Goal: Check status: Check status

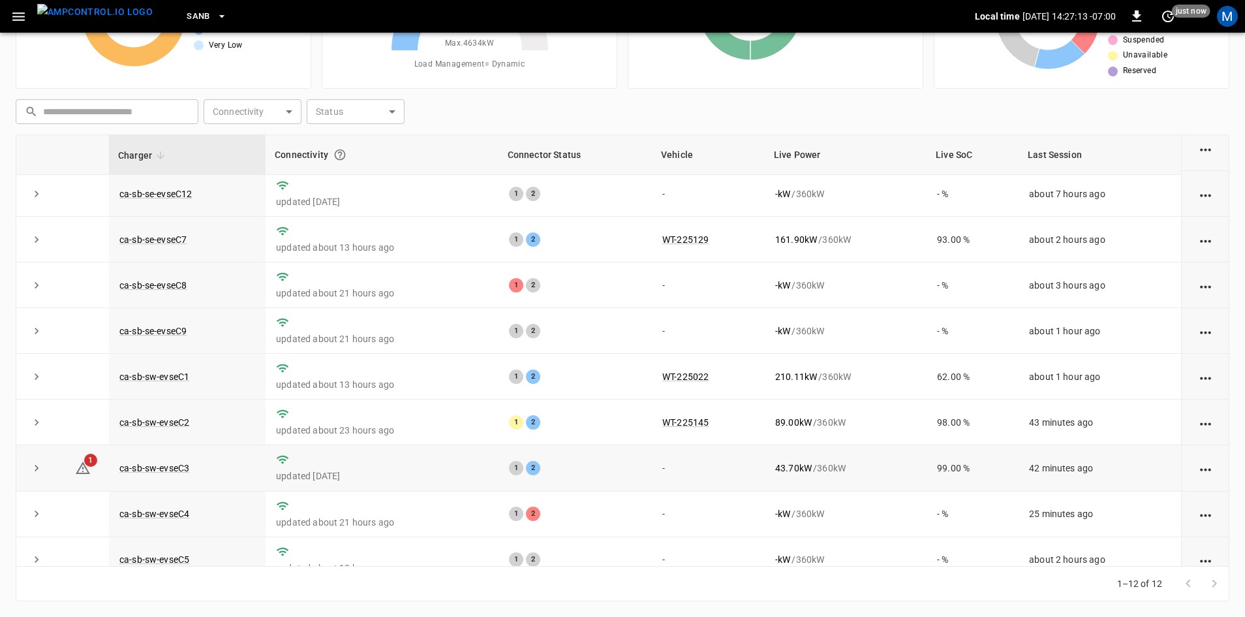
scroll to position [165, 0]
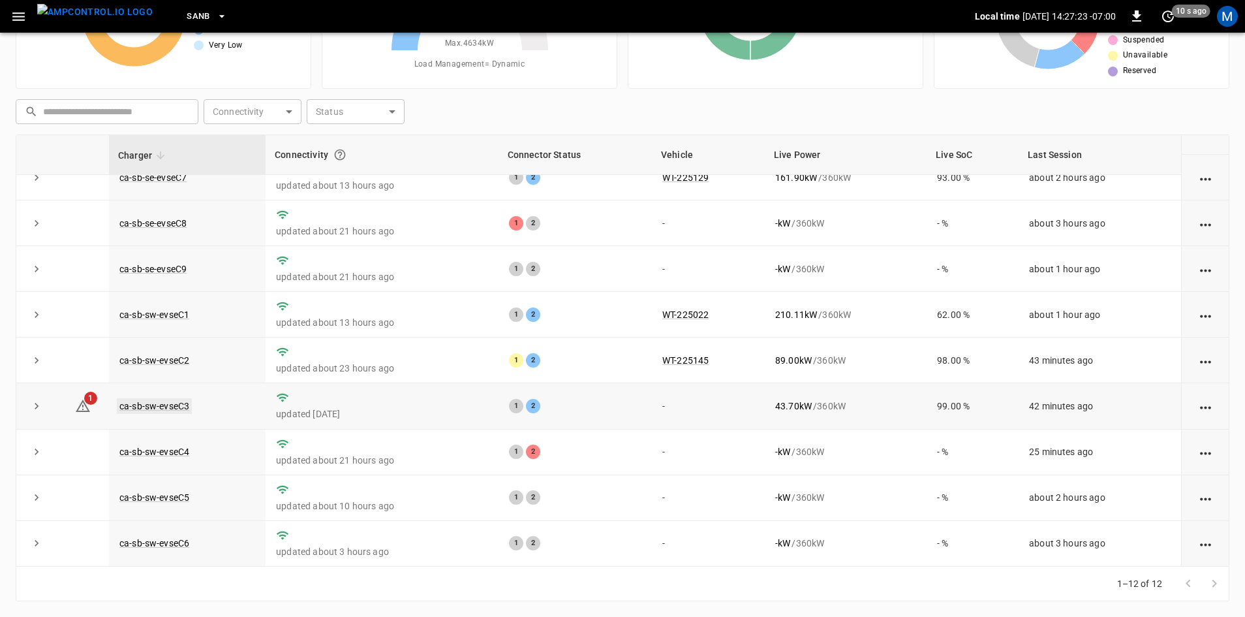
click at [148, 401] on link "ca-sb-sw-evseC3" at bounding box center [154, 406] width 75 height 16
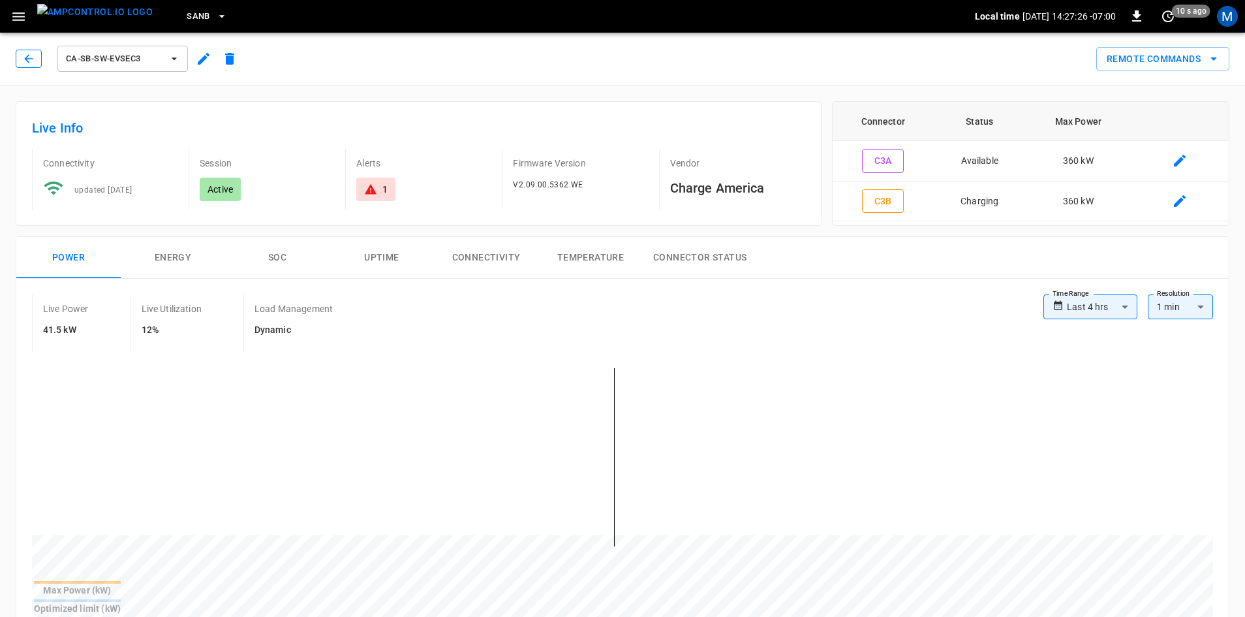
click at [40, 59] on button "button" at bounding box center [29, 59] width 26 height 18
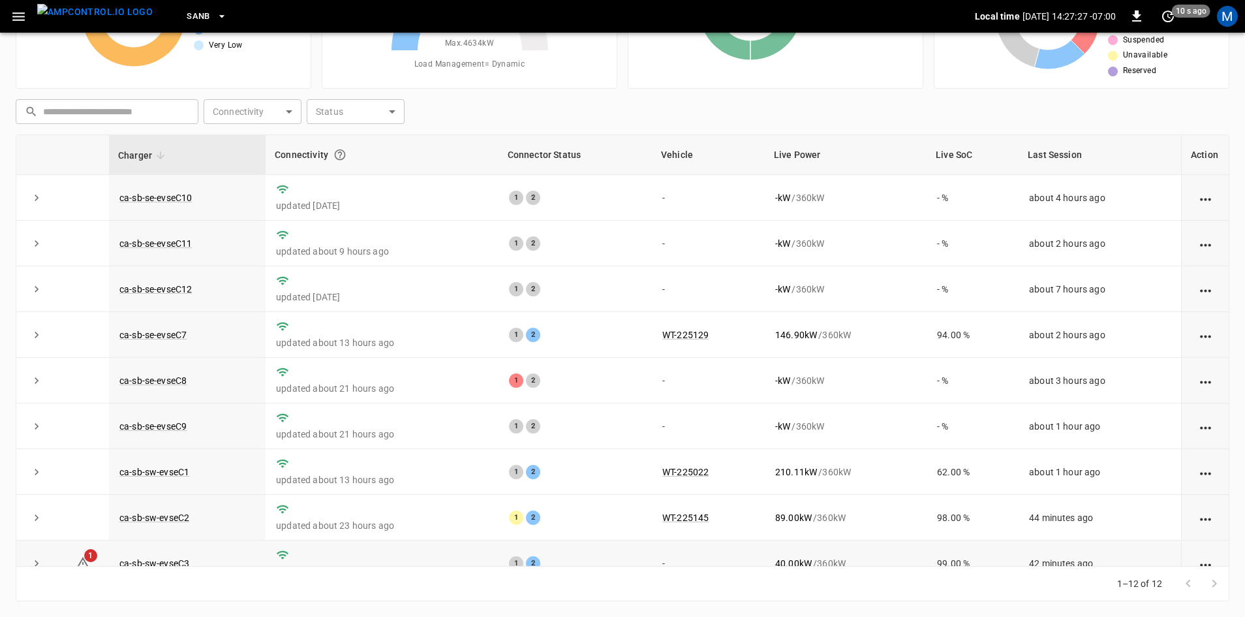
scroll to position [165, 0]
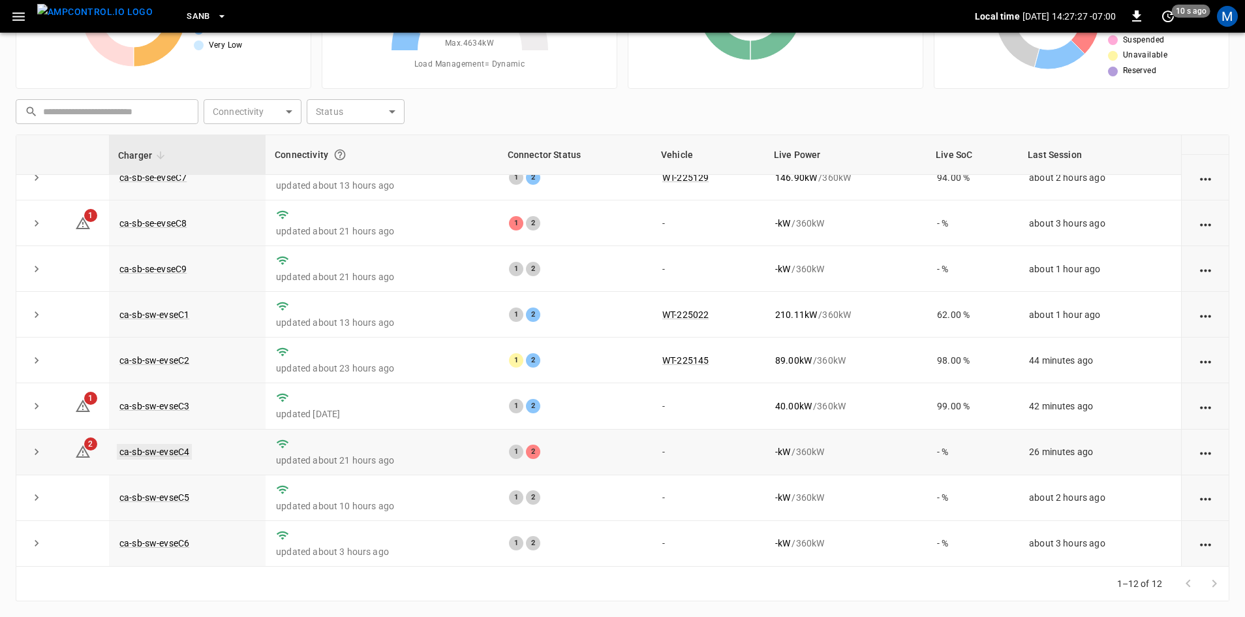
click at [172, 454] on link "ca-sb-sw-evseC4" at bounding box center [154, 452] width 75 height 16
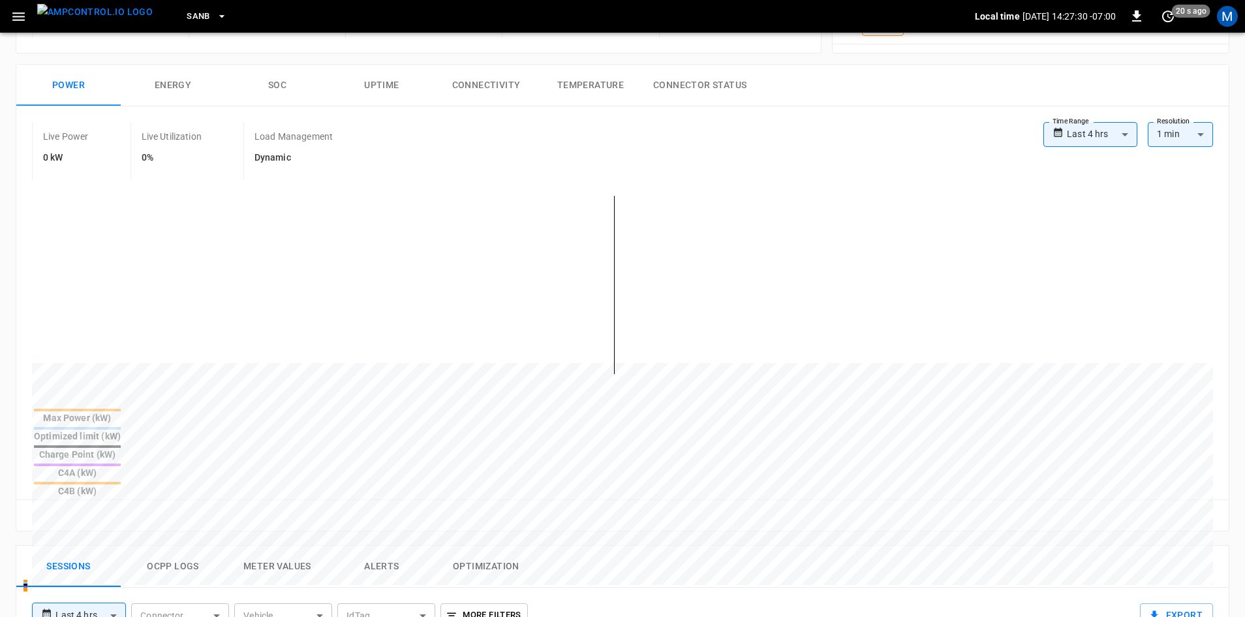
scroll to position [14, 0]
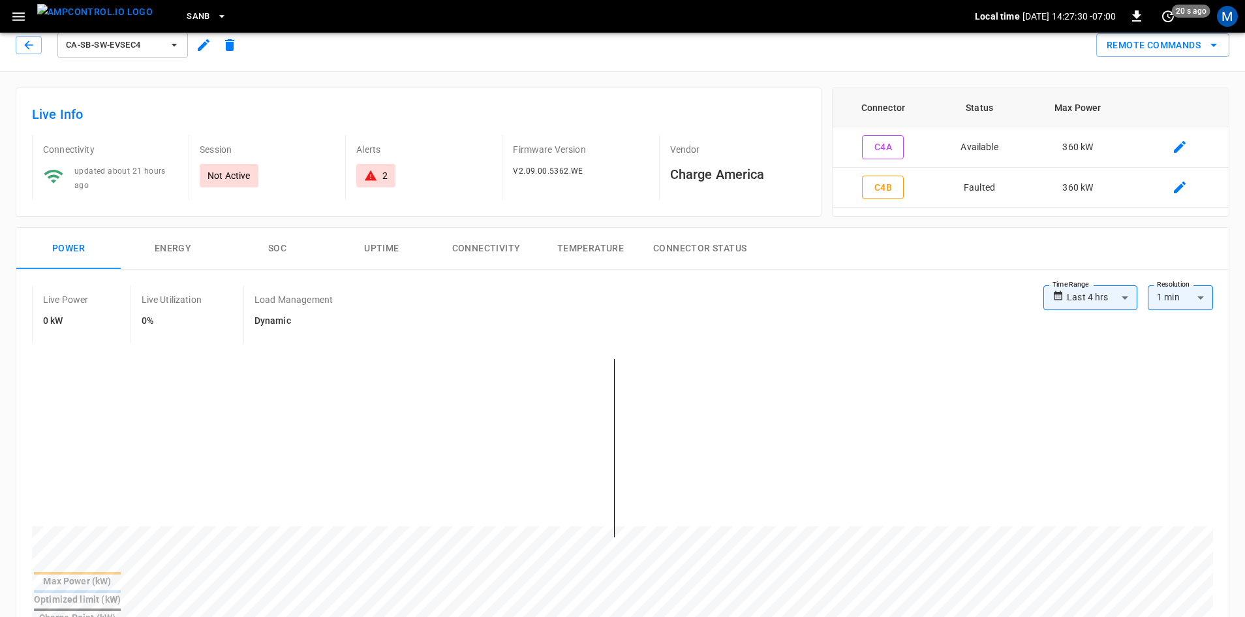
click at [23, 25] on button "button" at bounding box center [18, 17] width 27 height 24
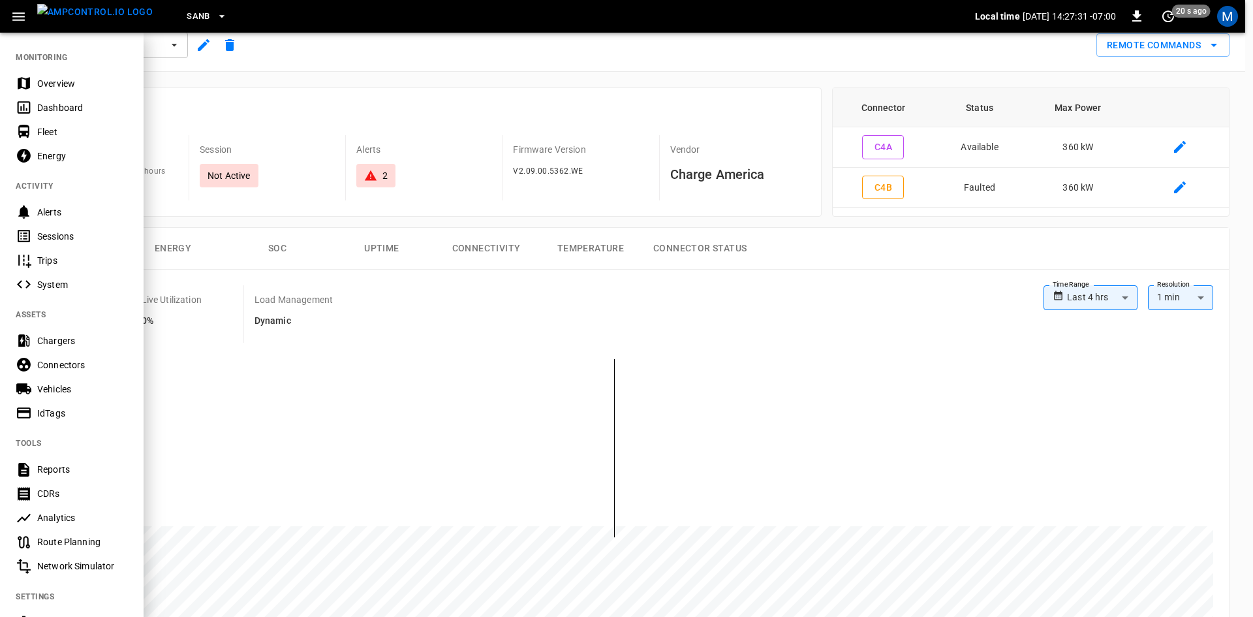
click at [25, 45] on nav "MONITORING Overview Dashboard Fleet Energy ACTIVITY Alerts Sessions Trips Syste…" at bounding box center [72, 371] width 144 height 681
click at [206, 66] on div at bounding box center [626, 308] width 1253 height 617
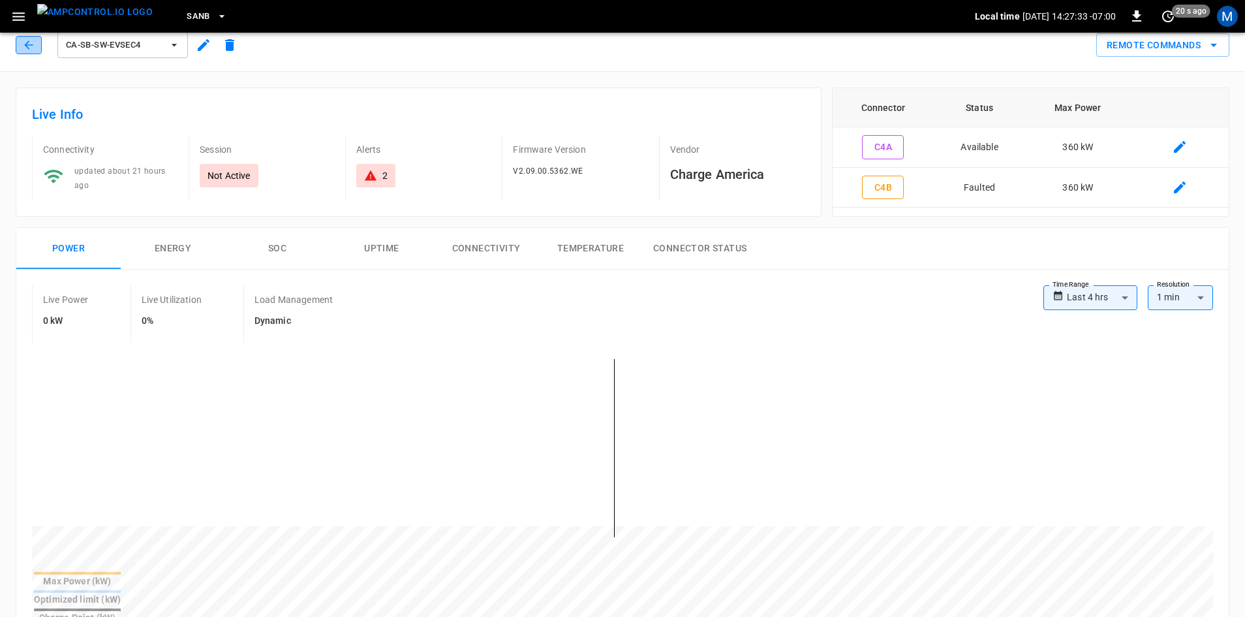
click at [18, 48] on button "button" at bounding box center [29, 45] width 26 height 18
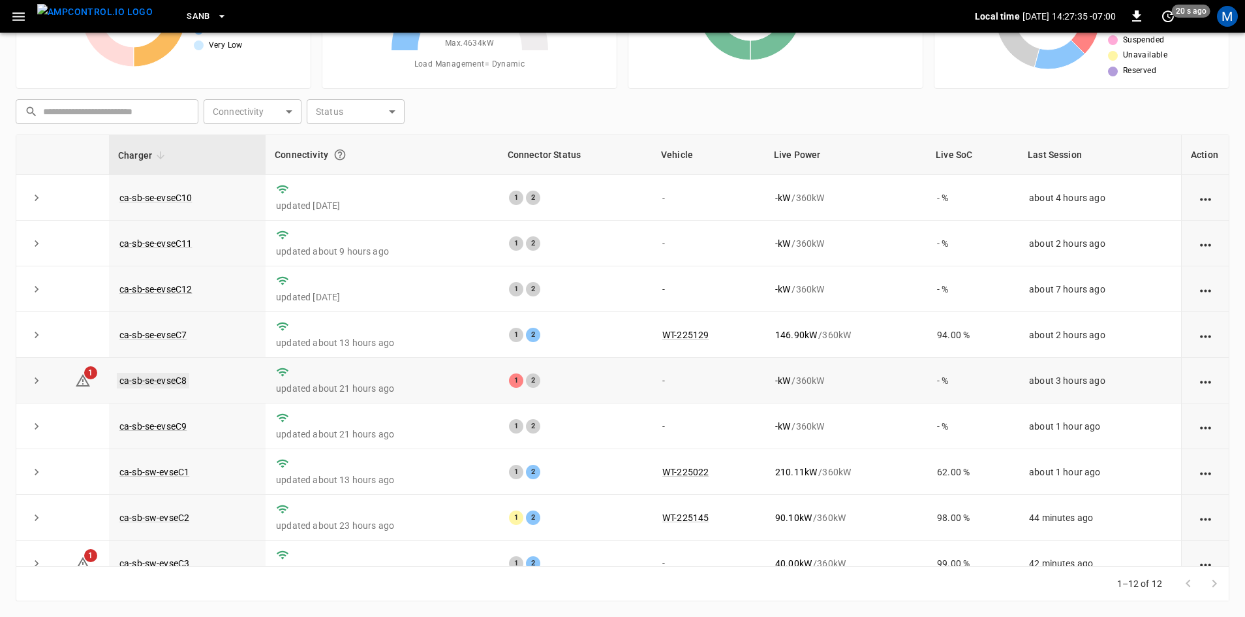
click at [179, 376] on link "ca-sb-se-evseC8" at bounding box center [153, 381] width 72 height 16
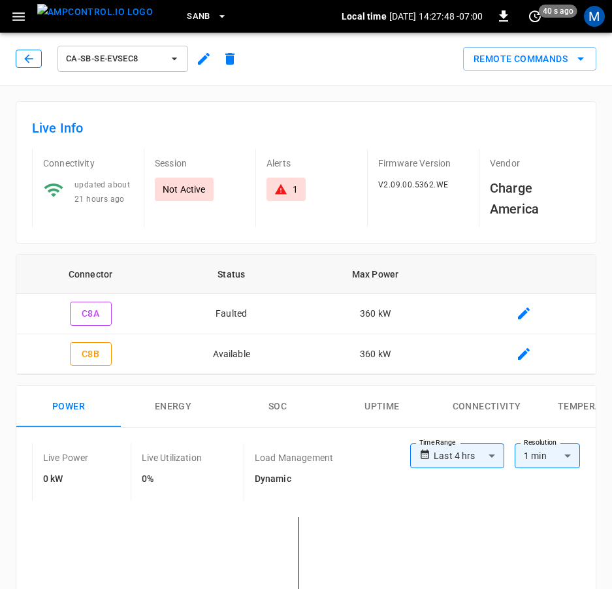
click at [29, 56] on icon "button" at bounding box center [28, 58] width 13 height 13
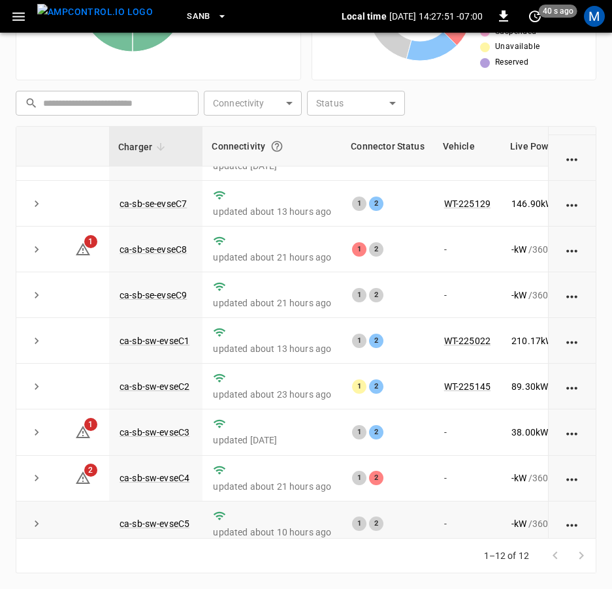
scroll to position [193, 0]
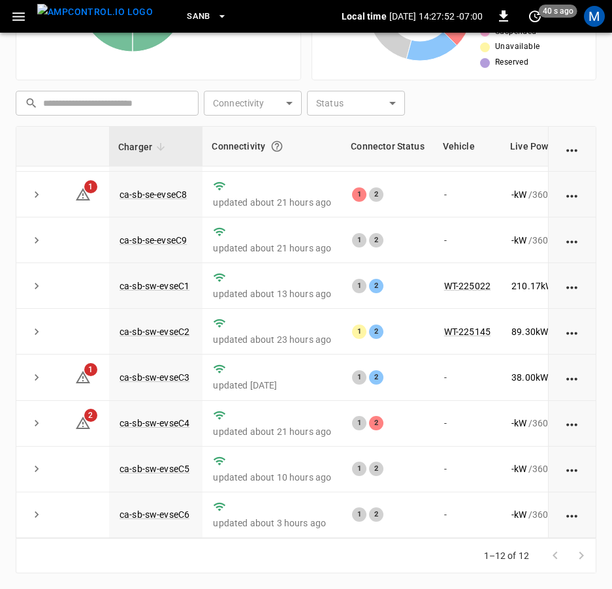
drag, startPoint x: 288, startPoint y: 537, endPoint x: 345, endPoint y: 533, distance: 56.9
click at [345, 533] on div "Charger Connectivity Connector Status Vehicle Live Power Live SoC Last Session …" at bounding box center [306, 332] width 580 height 412
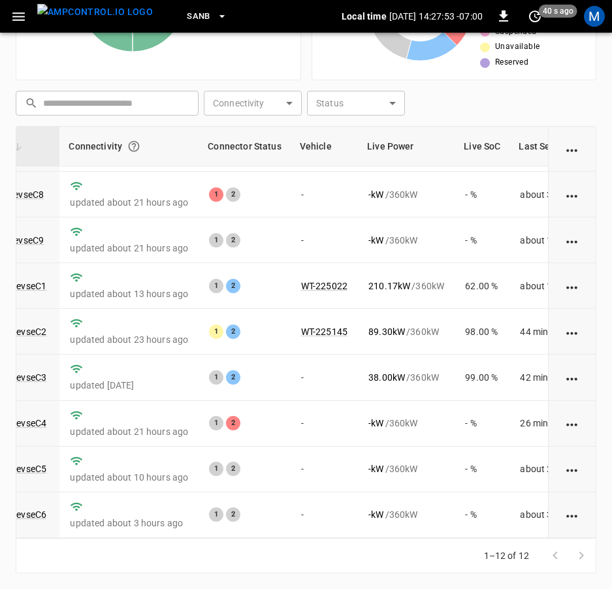
scroll to position [193, 147]
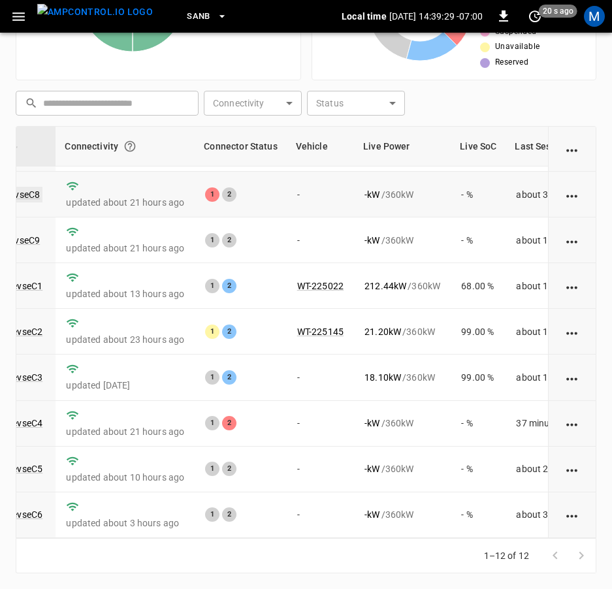
click at [35, 187] on link "ca-sb-se-evseC8" at bounding box center [6, 195] width 72 height 16
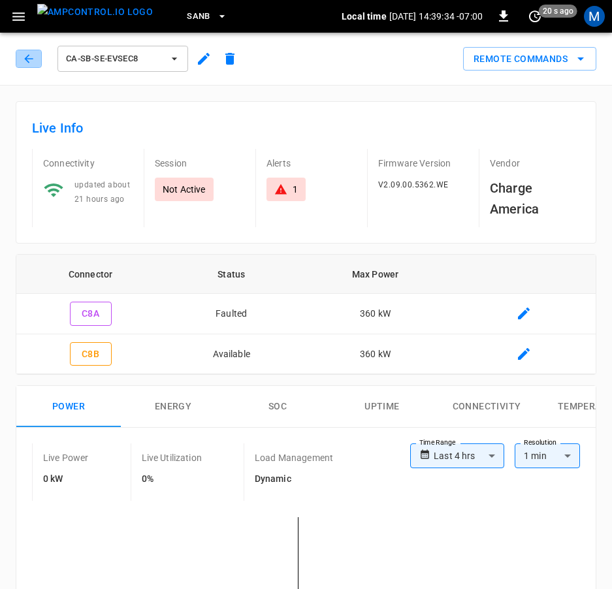
drag, startPoint x: 21, startPoint y: 61, endPoint x: 23, endPoint y: 74, distance: 12.6
click at [22, 70] on div "ca-sb-se-evseC8" at bounding box center [129, 58] width 227 height 31
click at [23, 38] on div "ca-sb-se-evseC8" at bounding box center [126, 56] width 232 height 37
click at [27, 55] on icon "button" at bounding box center [28, 58] width 13 height 13
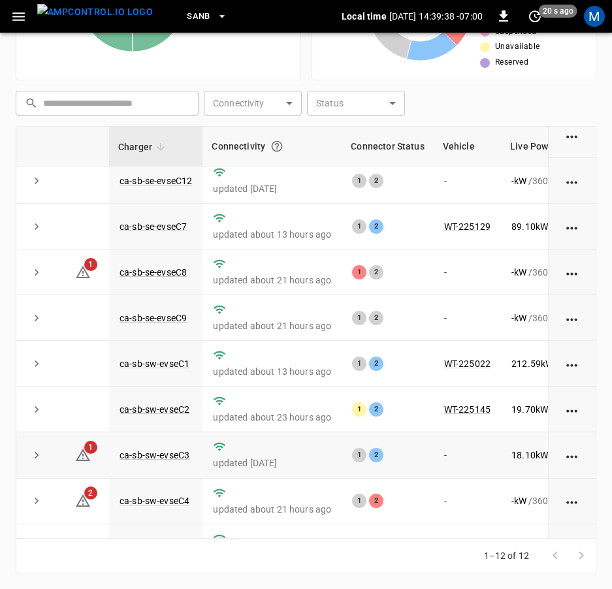
scroll to position [193, 0]
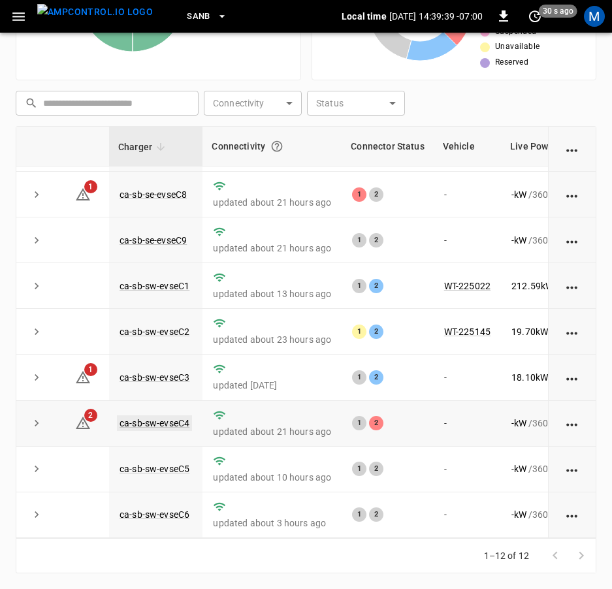
click at [136, 415] on link "ca-sb-sw-evseC4" at bounding box center [154, 423] width 75 height 16
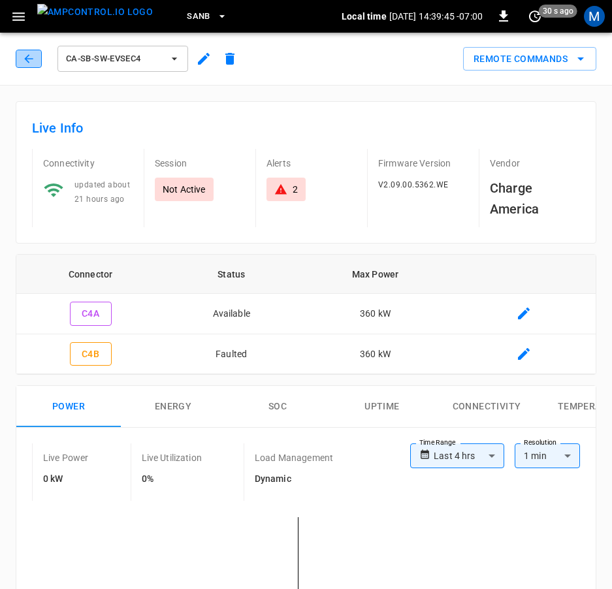
click at [31, 65] on icon "button" at bounding box center [28, 58] width 13 height 13
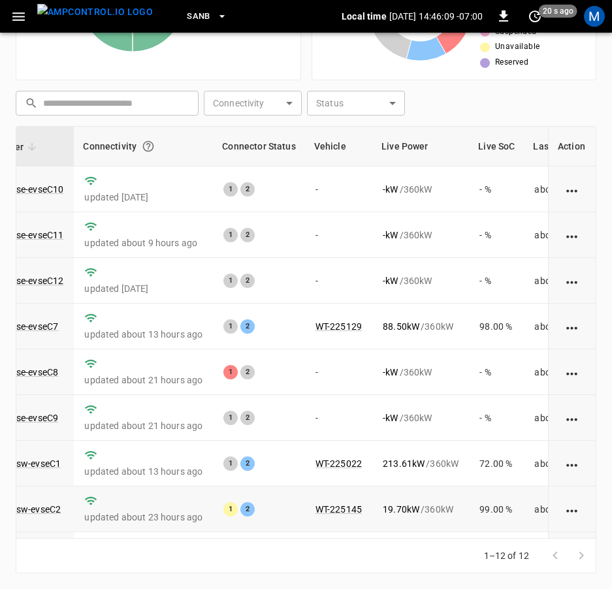
scroll to position [193, 129]
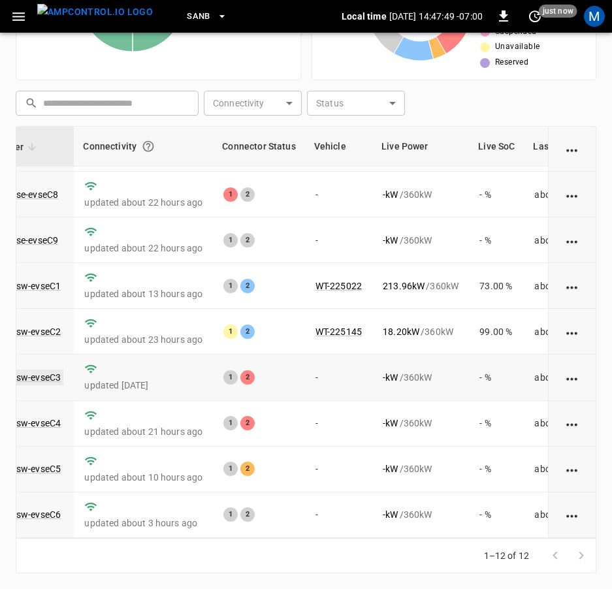
click at [55, 369] on link "ca-sb-sw-evseC3" at bounding box center [25, 377] width 75 height 16
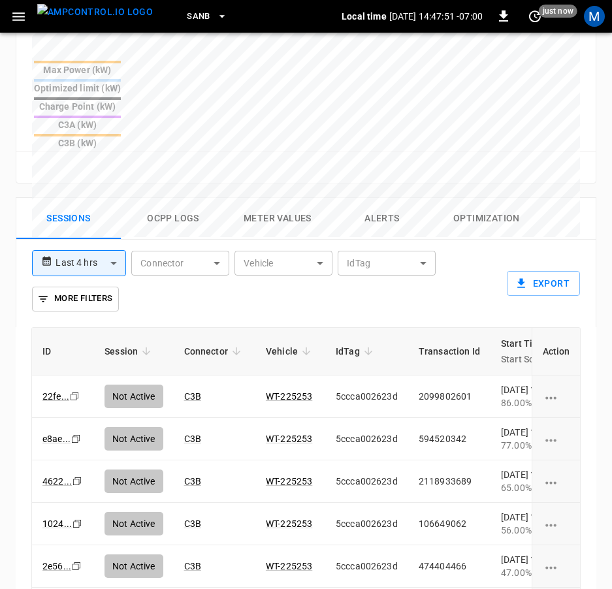
scroll to position [807, 0]
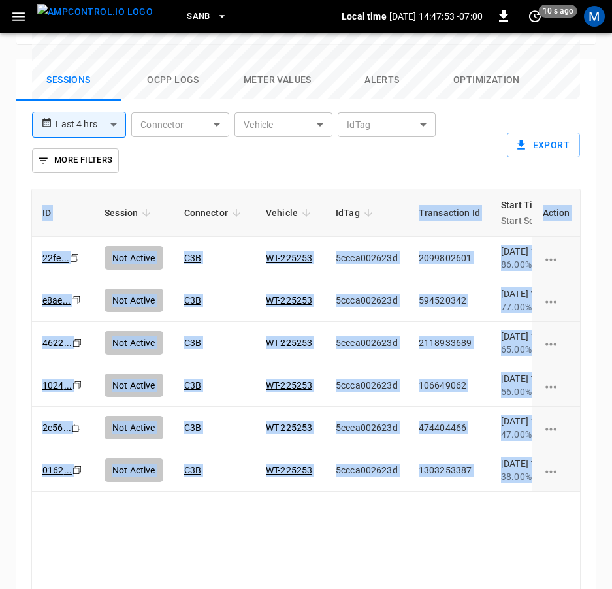
drag, startPoint x: 317, startPoint y: 537, endPoint x: 334, endPoint y: 530, distance: 18.4
click at [334, 530] on div "ID Session Connector Vehicle IdTag Transaction Id Start Time Start SoC End Time…" at bounding box center [306, 412] width 580 height 447
click at [330, 500] on div "ID Session Connector Vehicle IdTag Transaction Id Start Time Start SoC End Time…" at bounding box center [305, 395] width 549 height 412
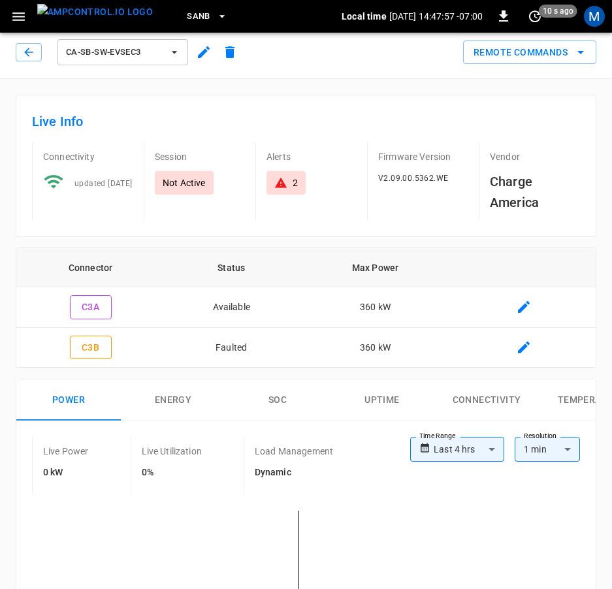
scroll to position [0, 0]
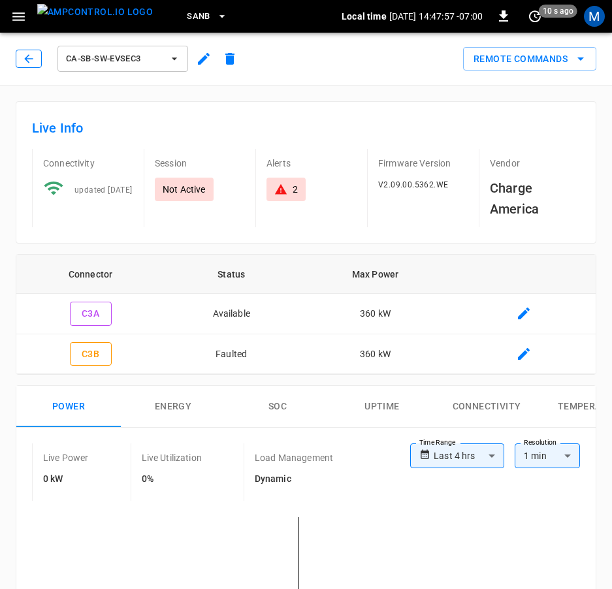
click at [33, 51] on button "button" at bounding box center [29, 59] width 26 height 18
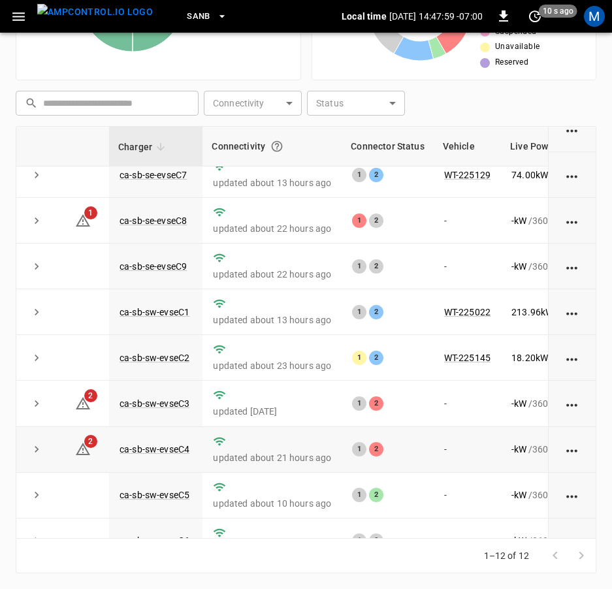
scroll to position [193, 0]
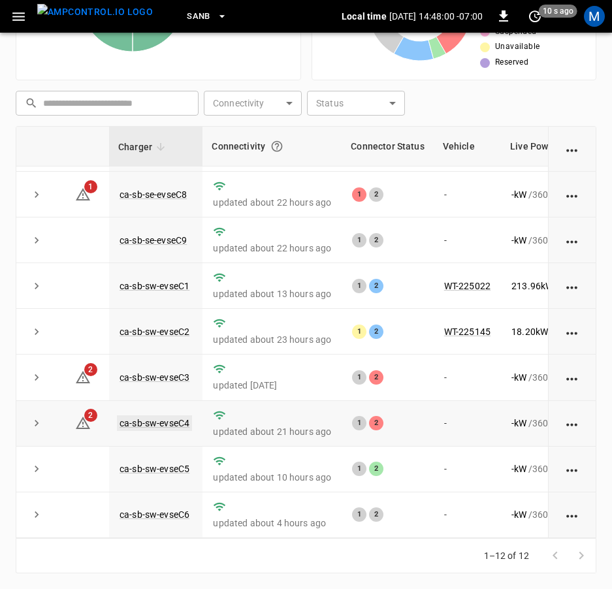
click at [178, 415] on link "ca-sb-sw-evseC4" at bounding box center [154, 423] width 75 height 16
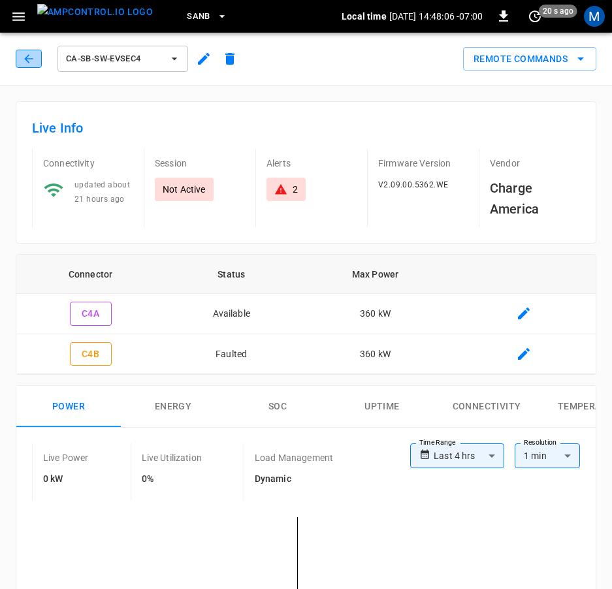
click at [35, 59] on icon "button" at bounding box center [28, 58] width 13 height 13
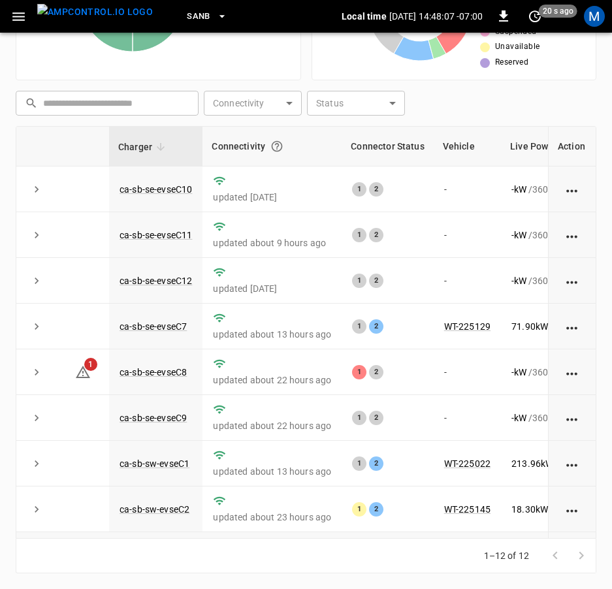
scroll to position [193, 0]
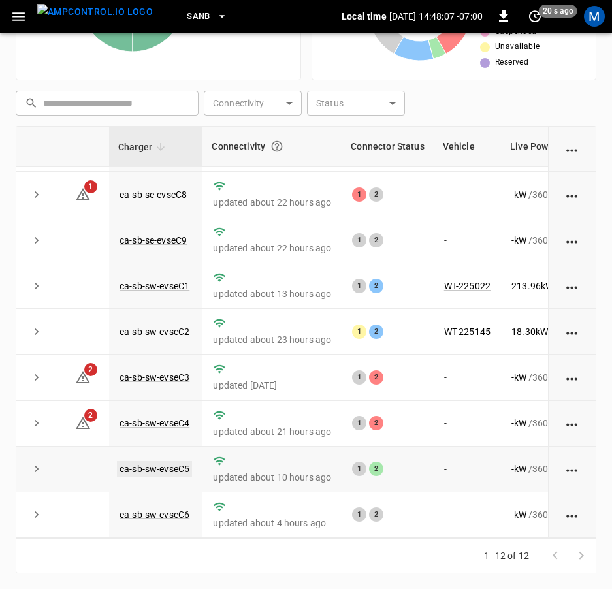
click at [148, 461] on link "ca-sb-sw-evseC5" at bounding box center [154, 469] width 75 height 16
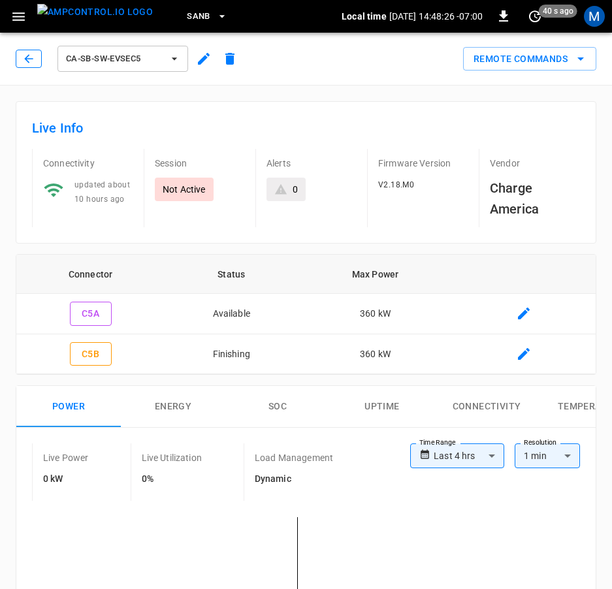
click at [36, 57] on button "button" at bounding box center [29, 59] width 26 height 18
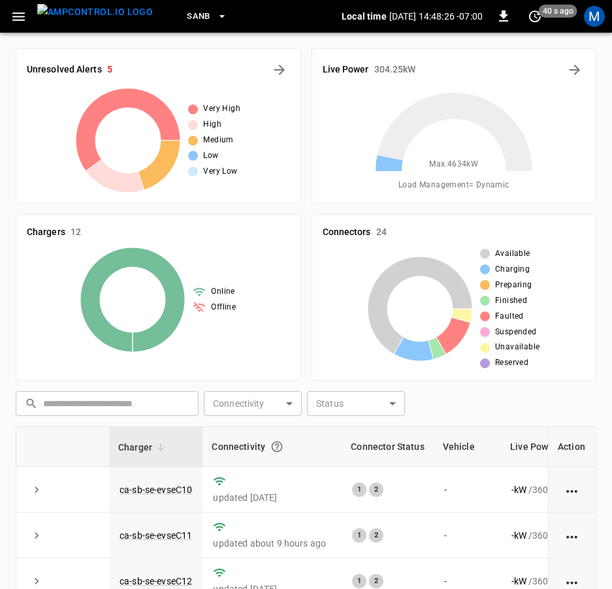
scroll to position [300, 0]
